Goal: Information Seeking & Learning: Find specific fact

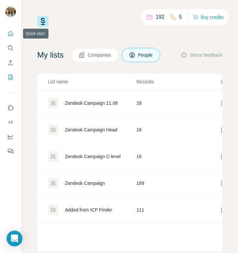
click at [7, 33] on icon "Quick start" at bounding box center [10, 33] width 7 height 7
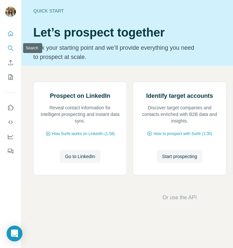
click at [13, 45] on icon "Search" at bounding box center [10, 48] width 7 height 7
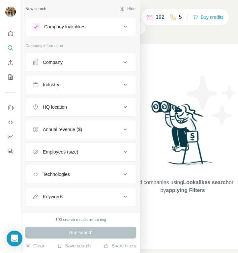
click at [111, 84] on div "Industry" at bounding box center [76, 85] width 89 height 7
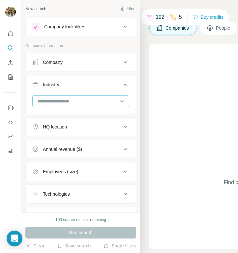
click at [88, 98] on input at bounding box center [78, 101] width 82 height 7
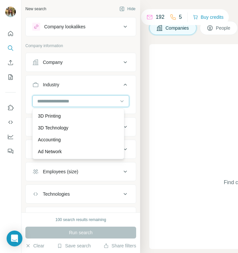
click at [80, 101] on input at bounding box center [78, 101] width 82 height 7
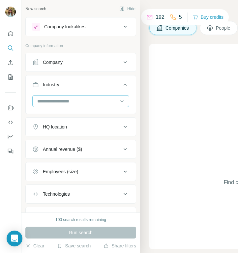
click at [80, 101] on input at bounding box center [78, 101] width 82 height 7
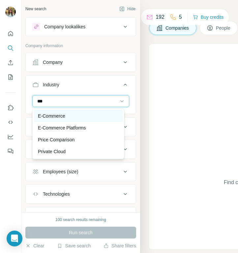
type input "***"
click at [80, 120] on div "E-Commerce" at bounding box center [78, 116] width 89 height 12
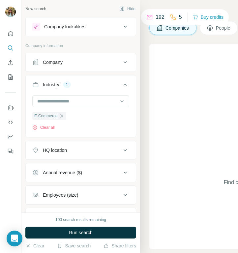
click at [58, 147] on button "HQ location" at bounding box center [81, 151] width 110 height 16
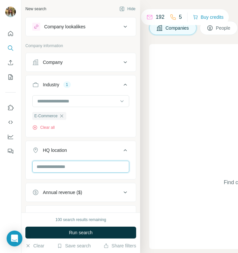
click at [54, 168] on input "text" at bounding box center [80, 167] width 97 height 12
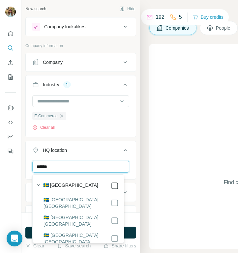
type input "******"
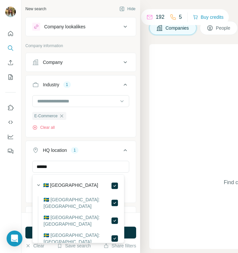
click at [134, 180] on div "New search Hide Company lookalikes Company information Company Industry 1 E-Com…" at bounding box center [80, 106] width 119 height 213
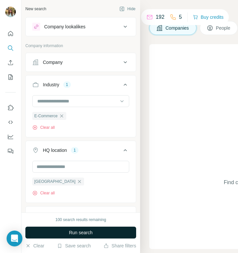
click at [92, 229] on button "Run search" at bounding box center [80, 233] width 111 height 12
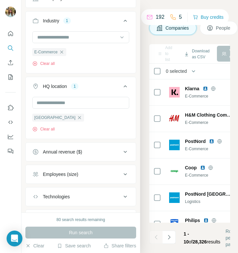
scroll to position [76, 0]
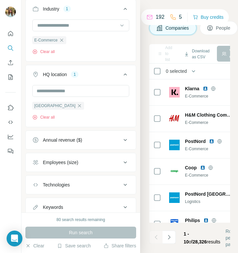
click at [113, 162] on div "Employees (size)" at bounding box center [76, 162] width 89 height 7
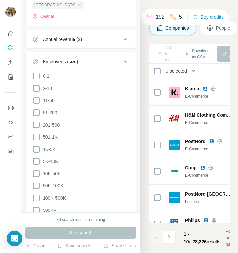
scroll to position [247, 0]
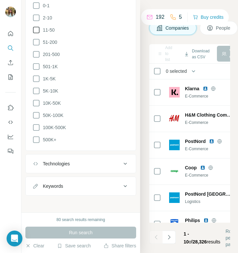
click at [48, 28] on span "11-50" at bounding box center [47, 30] width 15 height 7
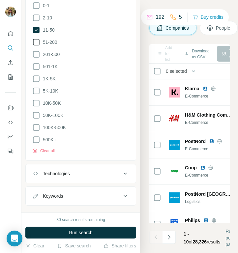
click at [51, 42] on span "51-200" at bounding box center [48, 42] width 17 height 7
click at [53, 53] on span "201-500" at bounding box center [49, 54] width 19 height 7
click at [56, 68] on span "501-1K" at bounding box center [48, 66] width 17 height 7
click at [53, 77] on span "1K-5K" at bounding box center [48, 79] width 16 height 7
click at [53, 90] on span "5K-10K" at bounding box center [49, 91] width 18 height 7
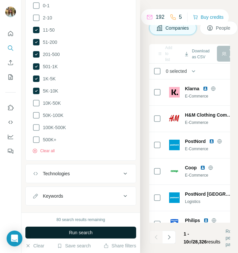
click at [83, 230] on span "Run search" at bounding box center [81, 233] width 24 height 7
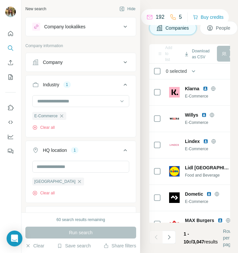
click at [103, 64] on div "Company" at bounding box center [76, 62] width 89 height 7
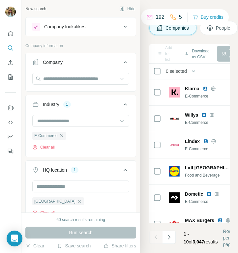
click at [103, 64] on div "Company" at bounding box center [76, 62] width 89 height 7
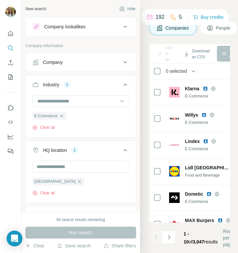
click at [94, 151] on div "HQ location 1" at bounding box center [76, 150] width 89 height 7
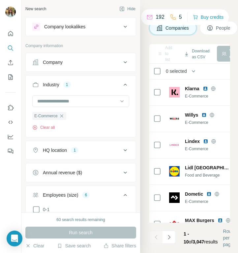
click at [80, 172] on div "Annual revenue ($)" at bounding box center [62, 173] width 39 height 7
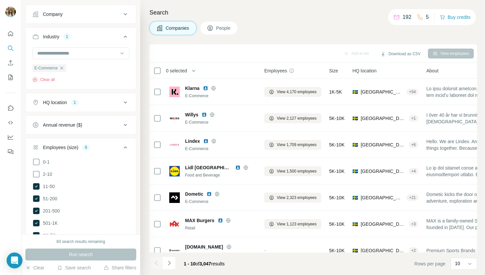
click at [57, 241] on div "60 search results remaining" at bounding box center [80, 241] width 49 height 6
click at [81, 238] on div "60 search results remaining Run search Clear Save search Share filters" at bounding box center [80, 254] width 119 height 41
click at [238, 36] on div "Search Companies People Add to list Download as CSV View employees 0 selected C…" at bounding box center [312, 137] width 345 height 275
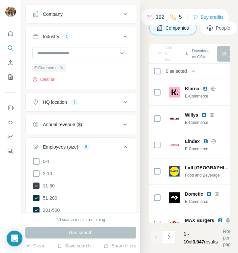
click at [50, 187] on span "11-50" at bounding box center [47, 186] width 15 height 7
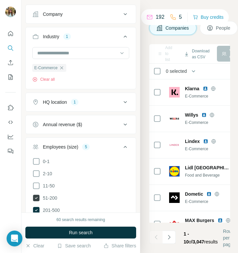
click at [54, 200] on span "51-200" at bounding box center [48, 198] width 17 height 7
click at [54, 199] on span "51-200" at bounding box center [48, 198] width 17 height 7
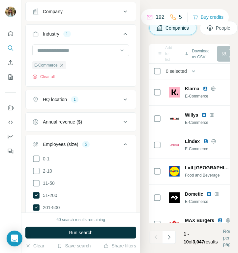
scroll to position [137, 0]
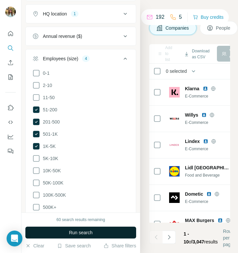
click at [71, 233] on span "Run search" at bounding box center [81, 233] width 24 height 7
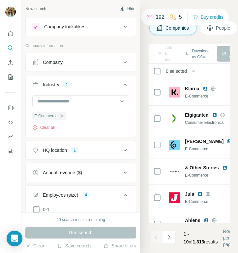
click at [122, 10] on button "Hide" at bounding box center [127, 9] width 25 height 10
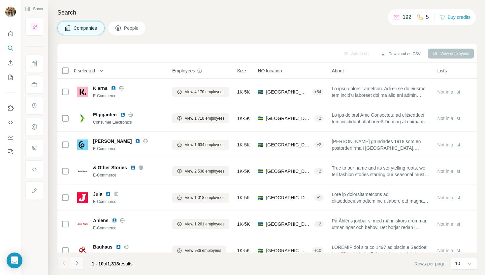
click at [79, 253] on icon "Navigate to next page" at bounding box center [77, 262] width 7 height 7
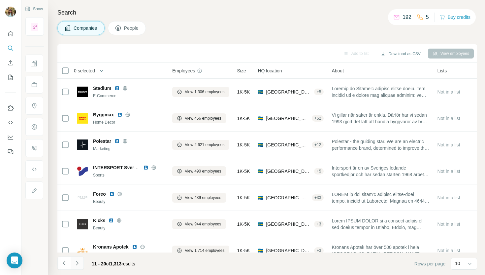
click at [78, 253] on icon "Navigate to next page" at bounding box center [77, 262] width 7 height 7
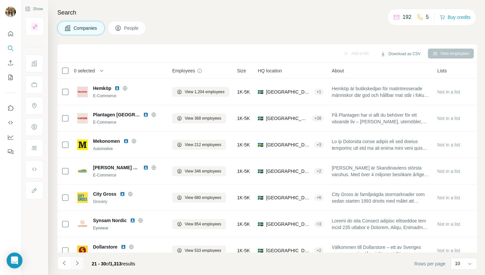
click at [78, 253] on icon "Navigate to next page" at bounding box center [77, 262] width 7 height 7
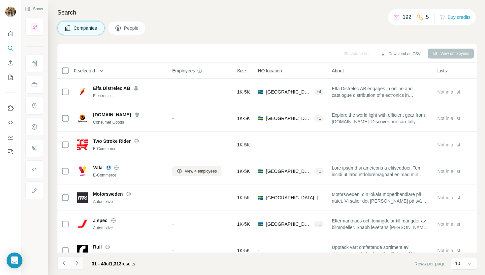
click at [78, 253] on icon "Navigate to next page" at bounding box center [77, 262] width 7 height 7
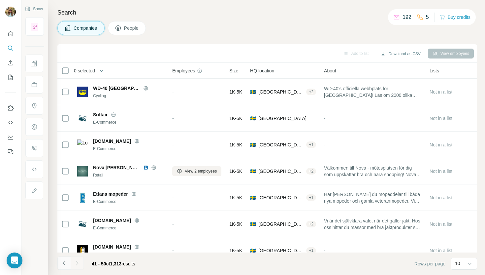
click at [66, 253] on icon "Navigate to previous page" at bounding box center [64, 262] width 7 height 7
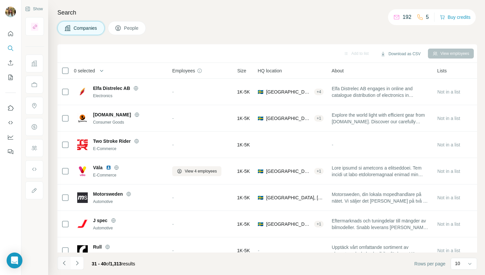
click at [66, 253] on icon "Navigate to previous page" at bounding box center [64, 262] width 7 height 7
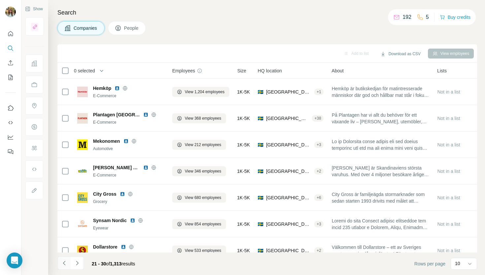
click at [66, 253] on icon "Navigate to previous page" at bounding box center [64, 262] width 7 height 7
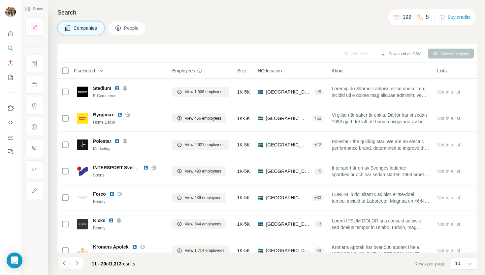
click at [66, 253] on icon "Navigate to previous page" at bounding box center [64, 262] width 7 height 7
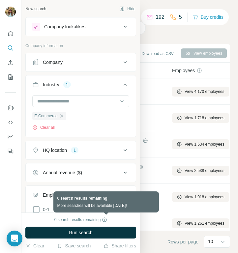
click at [105, 220] on icon at bounding box center [104, 219] width 5 height 5
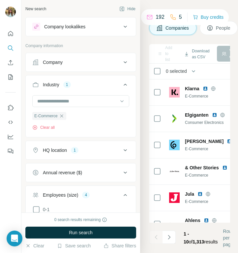
click at [88, 220] on div "0 search results remaining" at bounding box center [80, 220] width 53 height 6
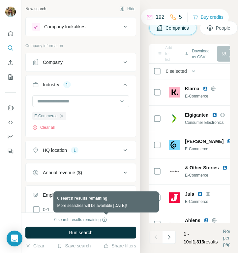
click at [106, 219] on icon at bounding box center [104, 219] width 5 height 5
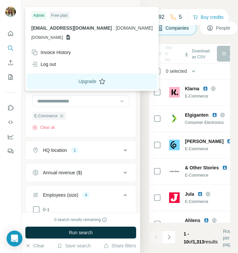
click at [71, 84] on button "Upgrade" at bounding box center [92, 82] width 131 height 16
drag, startPoint x: 32, startPoint y: 29, endPoint x: 83, endPoint y: 30, distance: 50.8
click at [83, 30] on p "[EMAIL_ADDRESS][DOMAIN_NAME] . [DOMAIN_NAME]" at bounding box center [91, 28] width 121 height 7
copy span "[EMAIL_ADDRESS][DOMAIN_NAME]"
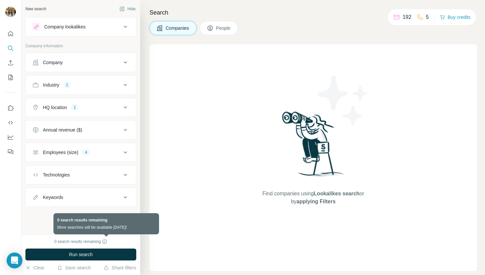
click at [105, 241] on icon at bounding box center [105, 241] width 0 height 2
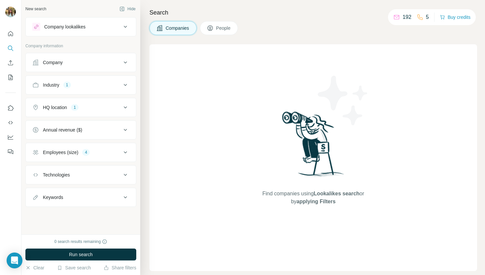
click at [89, 239] on div "0 search results remaining" at bounding box center [80, 241] width 53 height 6
click at [109, 241] on div "0 search results remaining" at bounding box center [80, 241] width 111 height 6
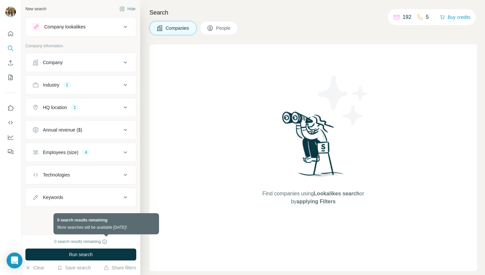
click at [106, 242] on icon at bounding box center [104, 241] width 5 height 5
